Goal: Find specific page/section: Find specific page/section

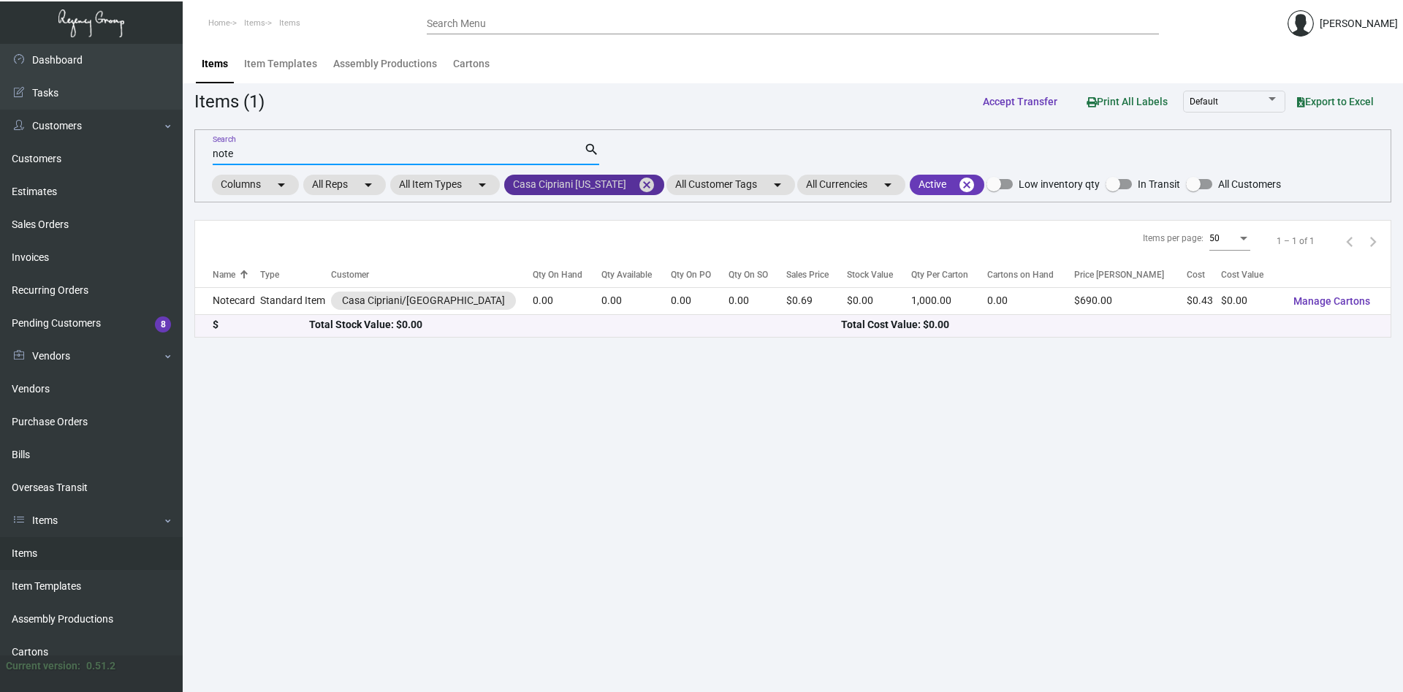
click at [644, 183] on mat-icon "cancel" at bounding box center [647, 185] width 18 height 18
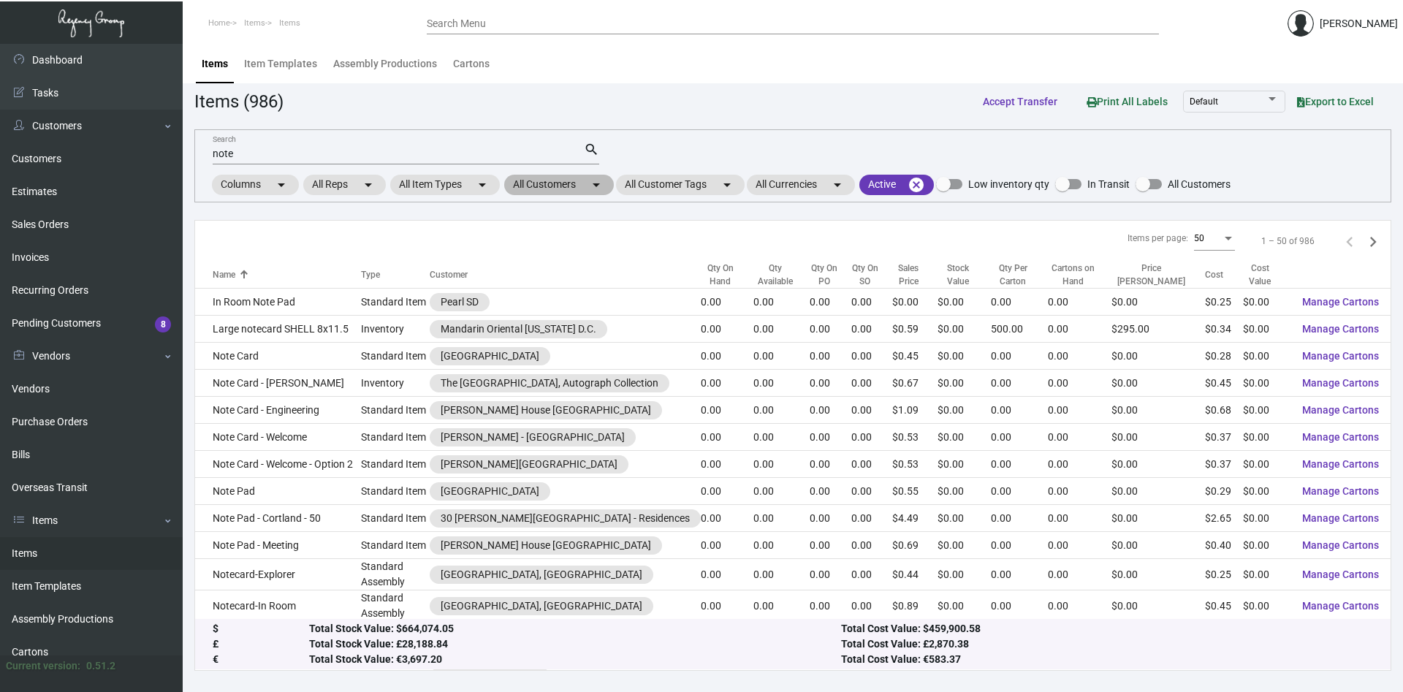
click at [572, 185] on mat-chip "All Customers arrow_drop_down" at bounding box center [559, 185] width 110 height 20
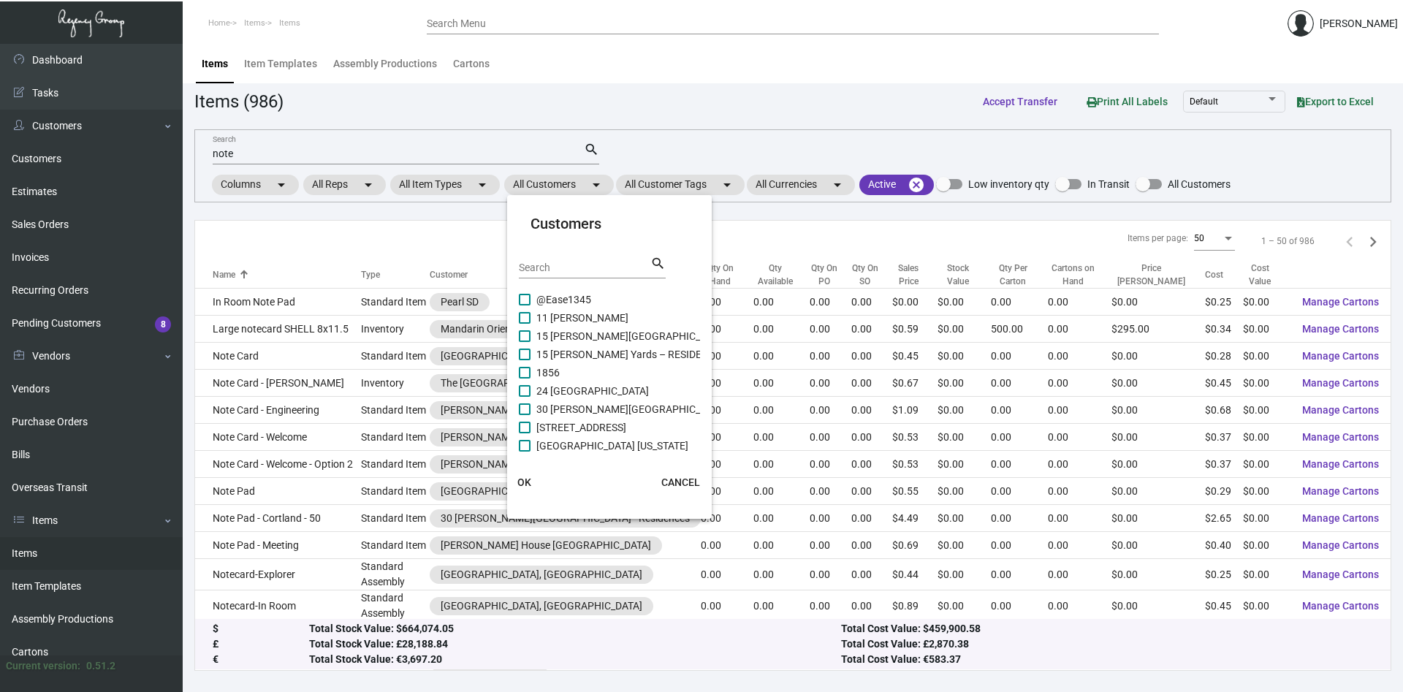
click at [568, 265] on input "Search" at bounding box center [585, 268] width 132 height 12
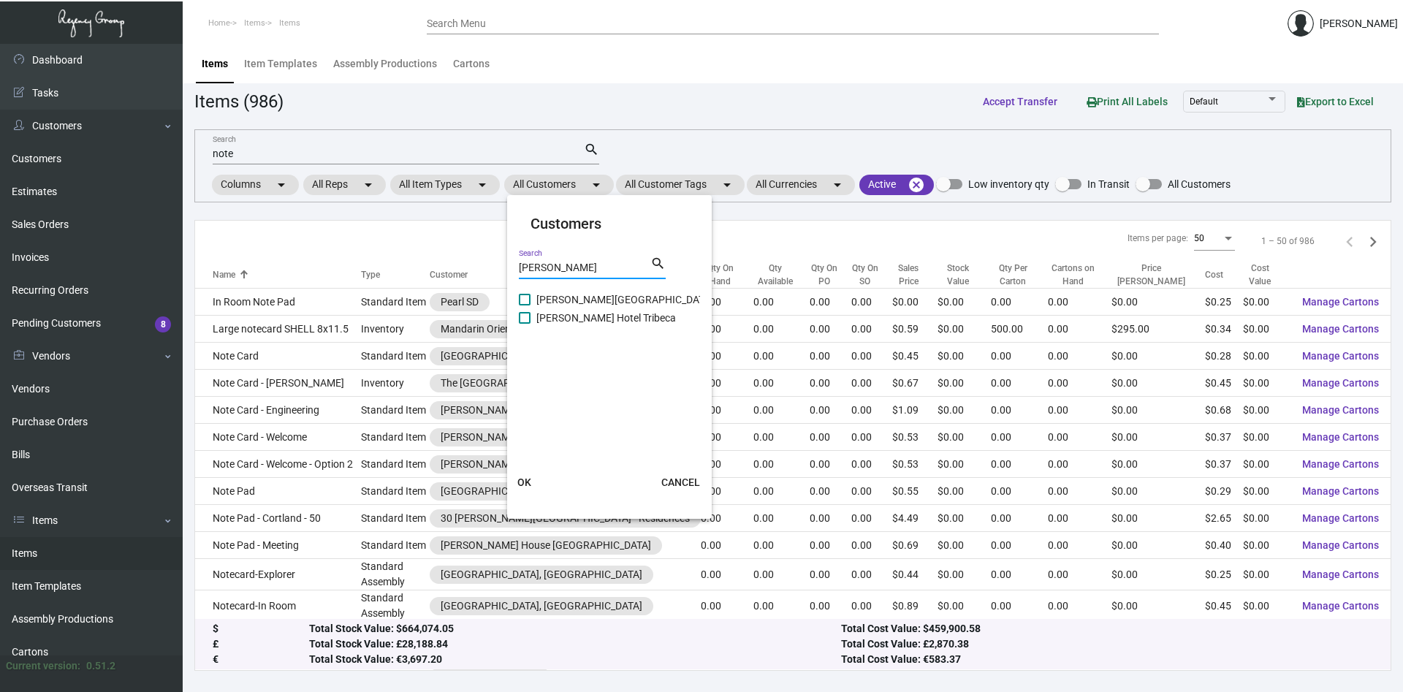
type input "[PERSON_NAME]"
click at [522, 300] on span at bounding box center [525, 300] width 12 height 12
click at [524, 305] on input "[PERSON_NAME][GEOGRAPHIC_DATA]" at bounding box center [524, 305] width 1 height 1
checkbox input "true"
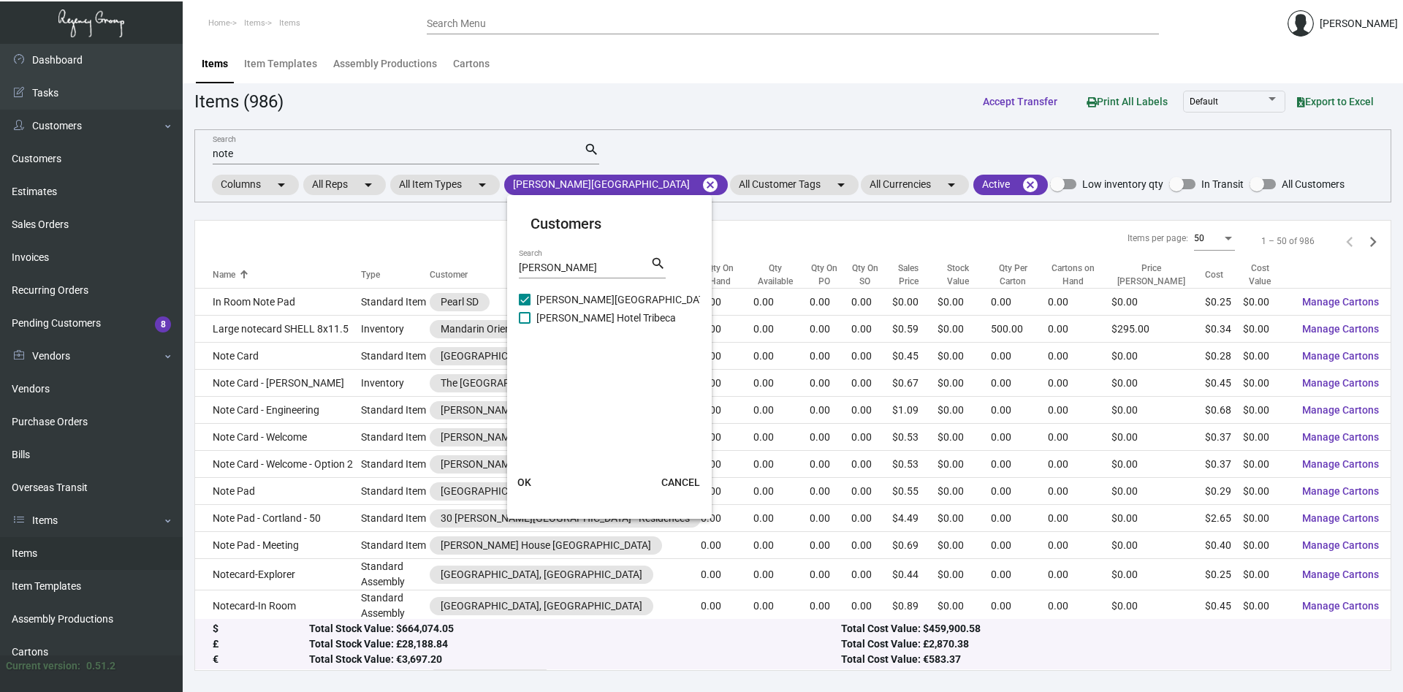
click at [524, 483] on span "OK" at bounding box center [524, 482] width 14 height 12
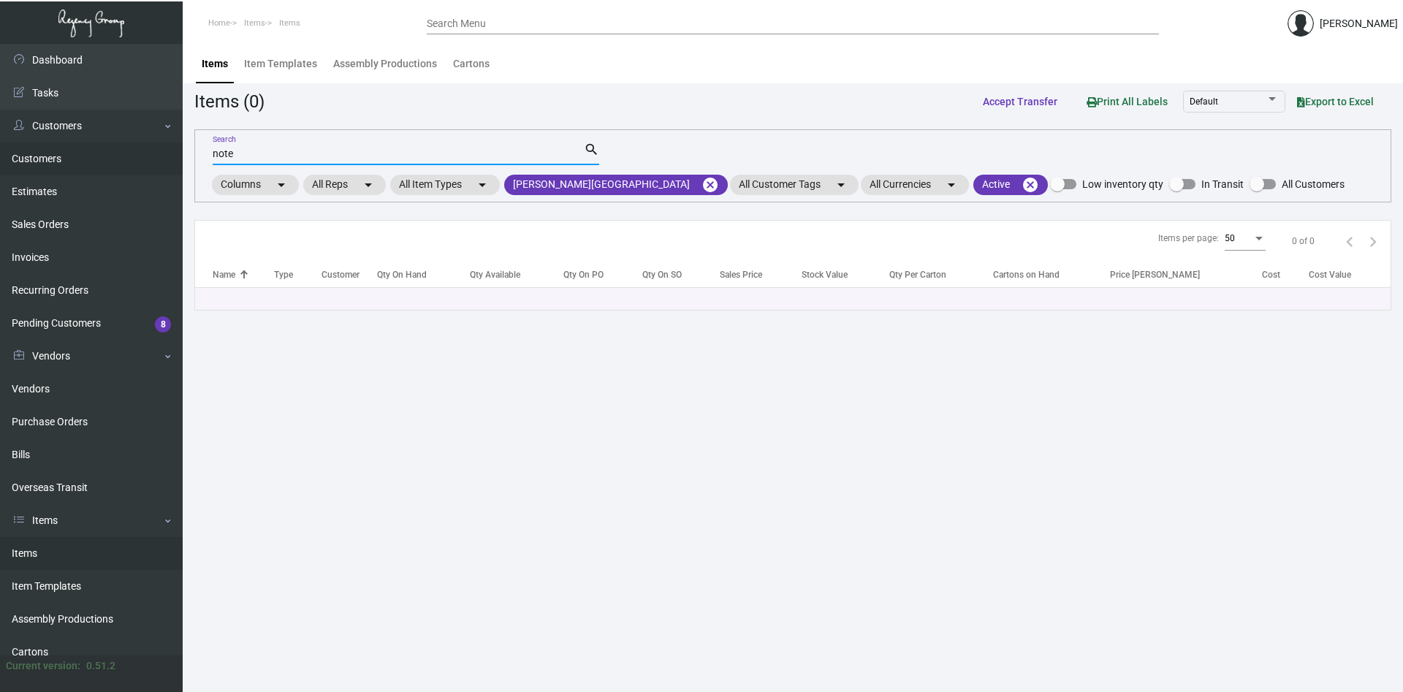
drag, startPoint x: 246, startPoint y: 158, endPoint x: 89, endPoint y: 145, distance: 157.6
click at [213, 148] on input "note" at bounding box center [398, 154] width 371 height 12
type input "key"
click at [582, 149] on input "key" at bounding box center [398, 154] width 371 height 12
click at [245, 159] on input "key" at bounding box center [398, 154] width 371 height 12
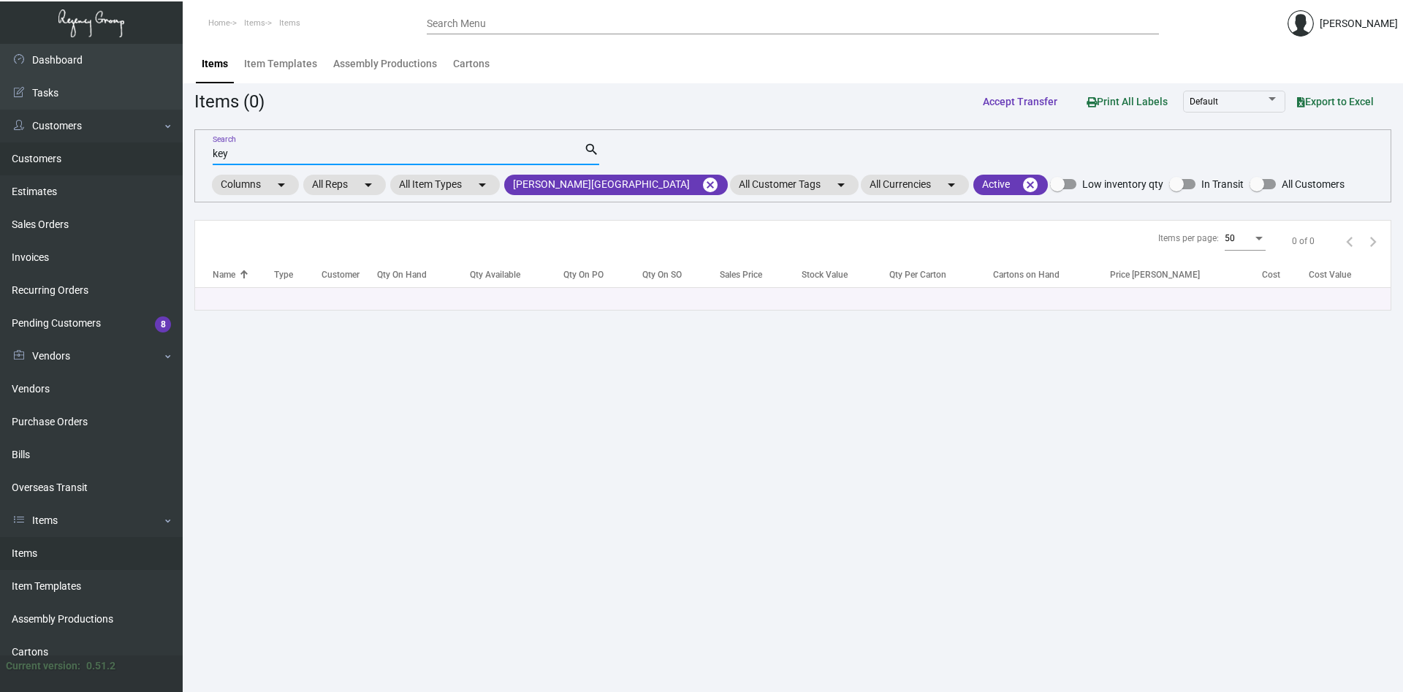
drag, startPoint x: 235, startPoint y: 158, endPoint x: 59, endPoint y: 148, distance: 175.6
click at [213, 148] on input "key" at bounding box center [398, 154] width 371 height 12
